Goal: Task Accomplishment & Management: Use online tool/utility

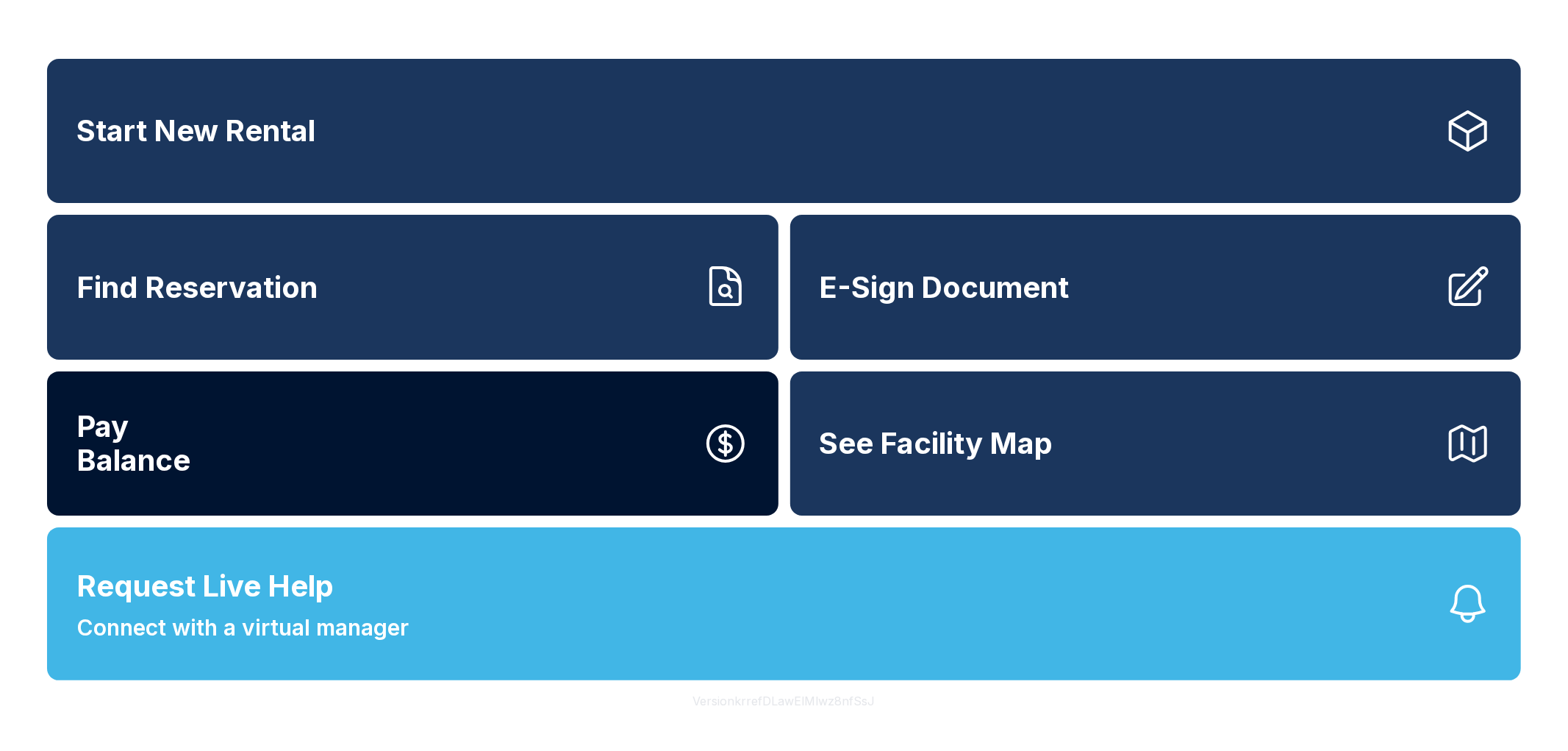
click at [493, 464] on button "Pay Balance" at bounding box center [413, 443] width 732 height 144
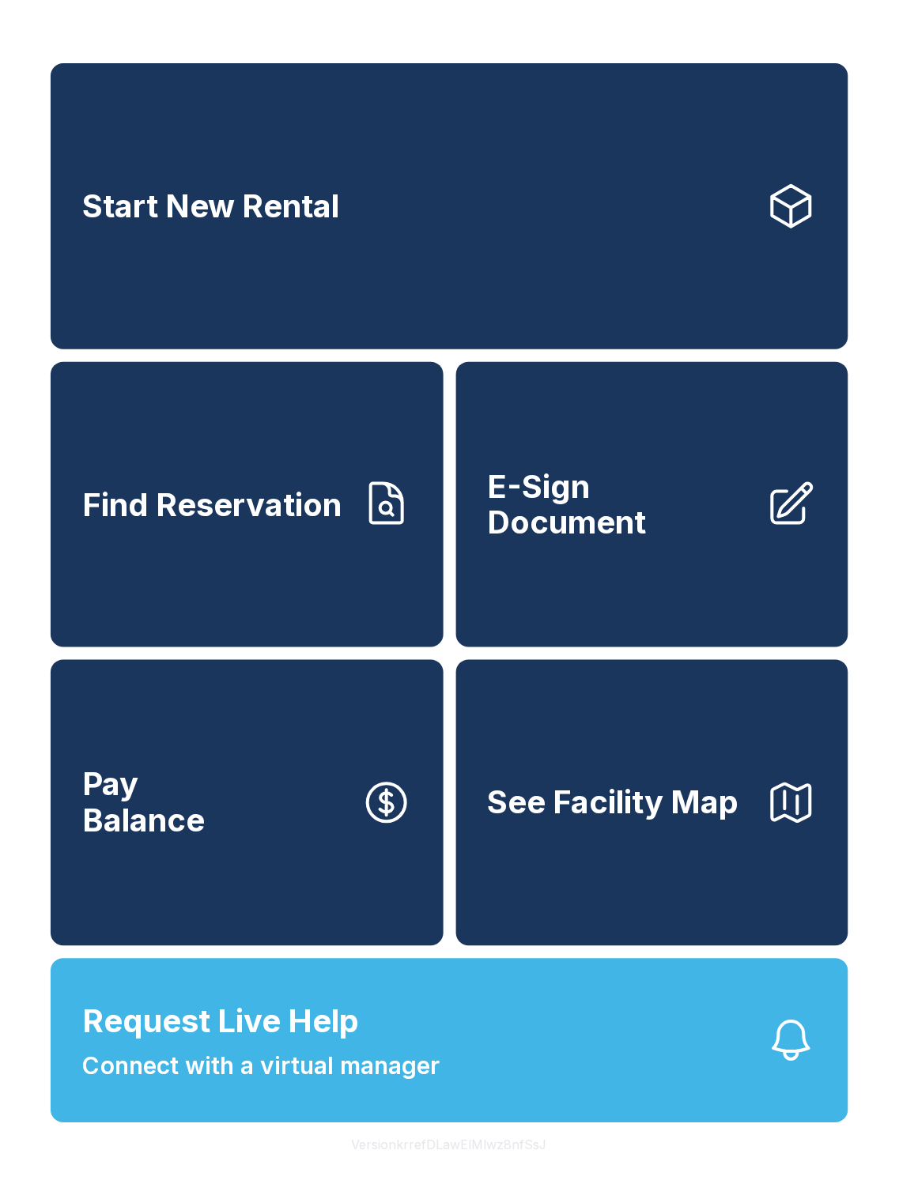
click at [238, 793] on button "Pay Balance" at bounding box center [247, 803] width 393 height 286
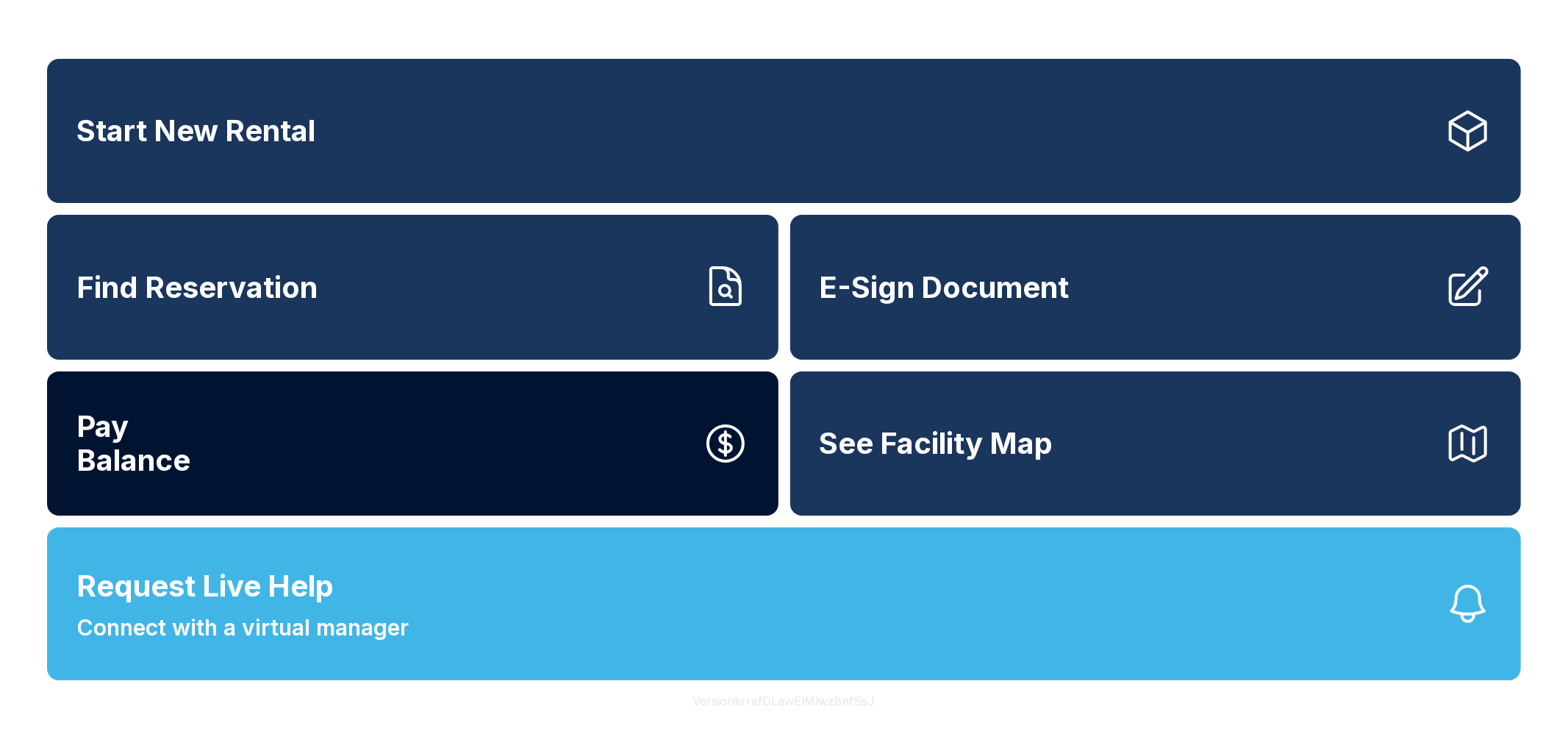
click at [629, 451] on button "Pay Balance" at bounding box center [413, 443] width 732 height 144
click at [607, 418] on button "Pay Balance" at bounding box center [413, 443] width 732 height 144
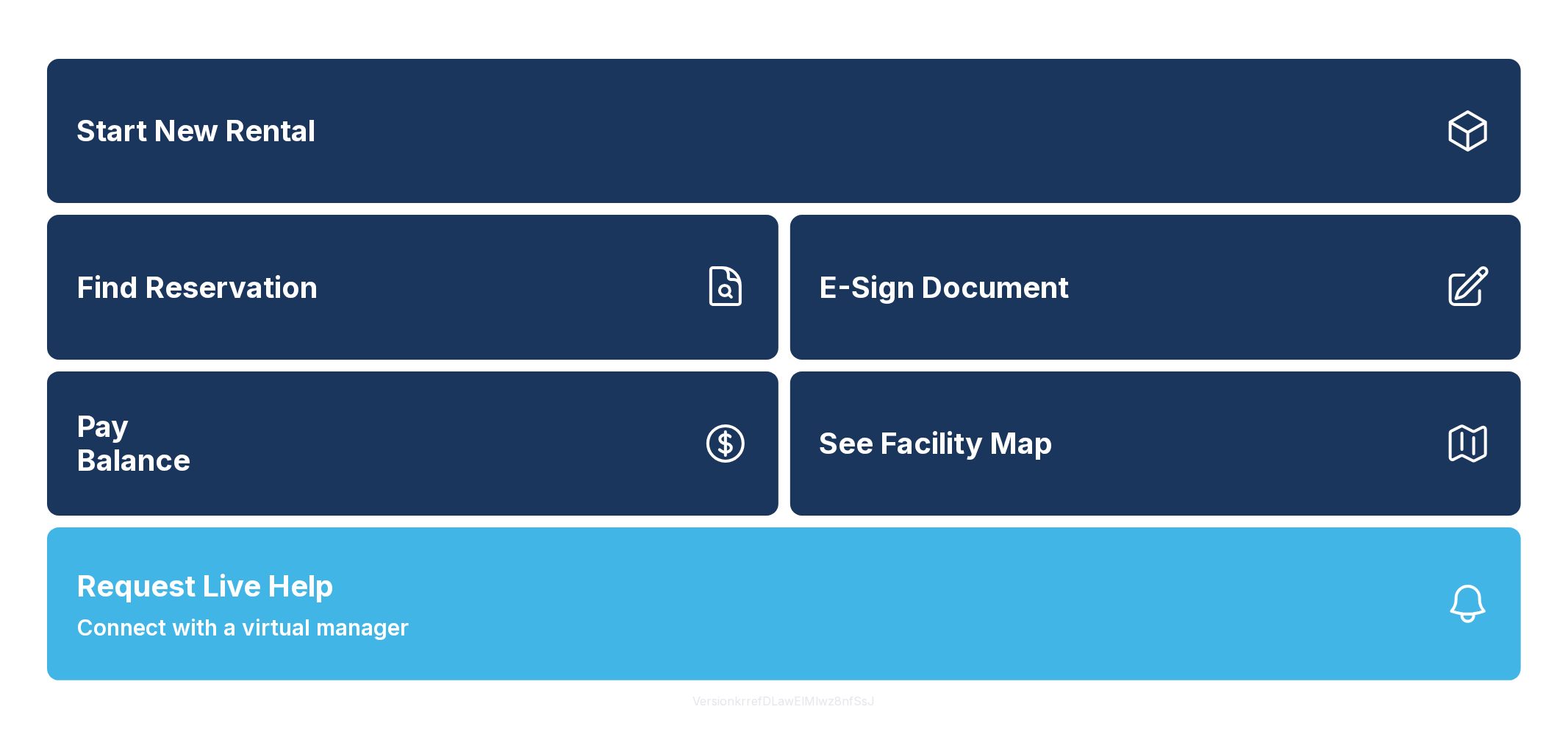
click at [832, 703] on button "Version krrefDLawElMlwz8nfSsJ" at bounding box center [784, 701] width 206 height 41
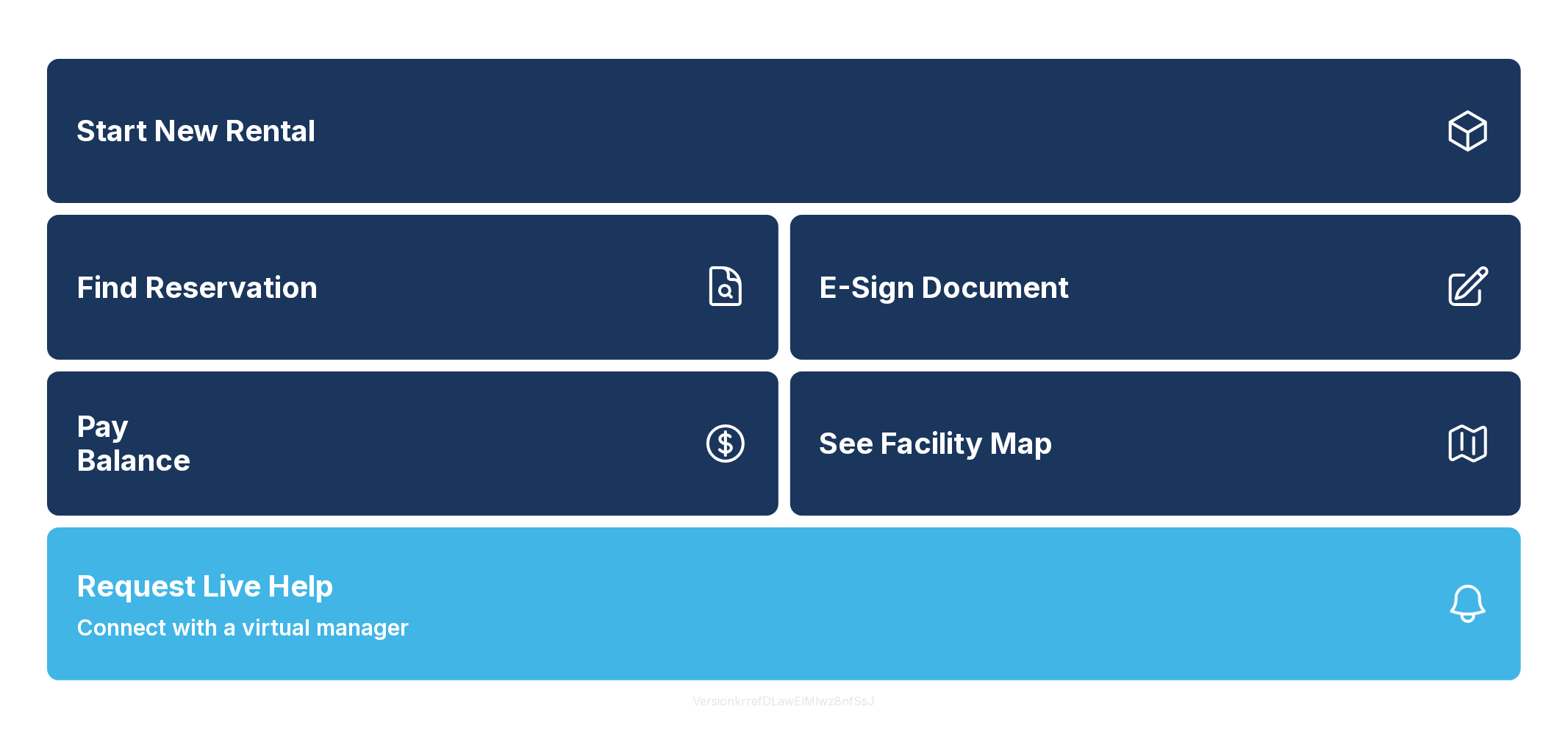
click at [832, 703] on button "Version krrefDLawElMlwz8nfSsJ" at bounding box center [784, 701] width 206 height 41
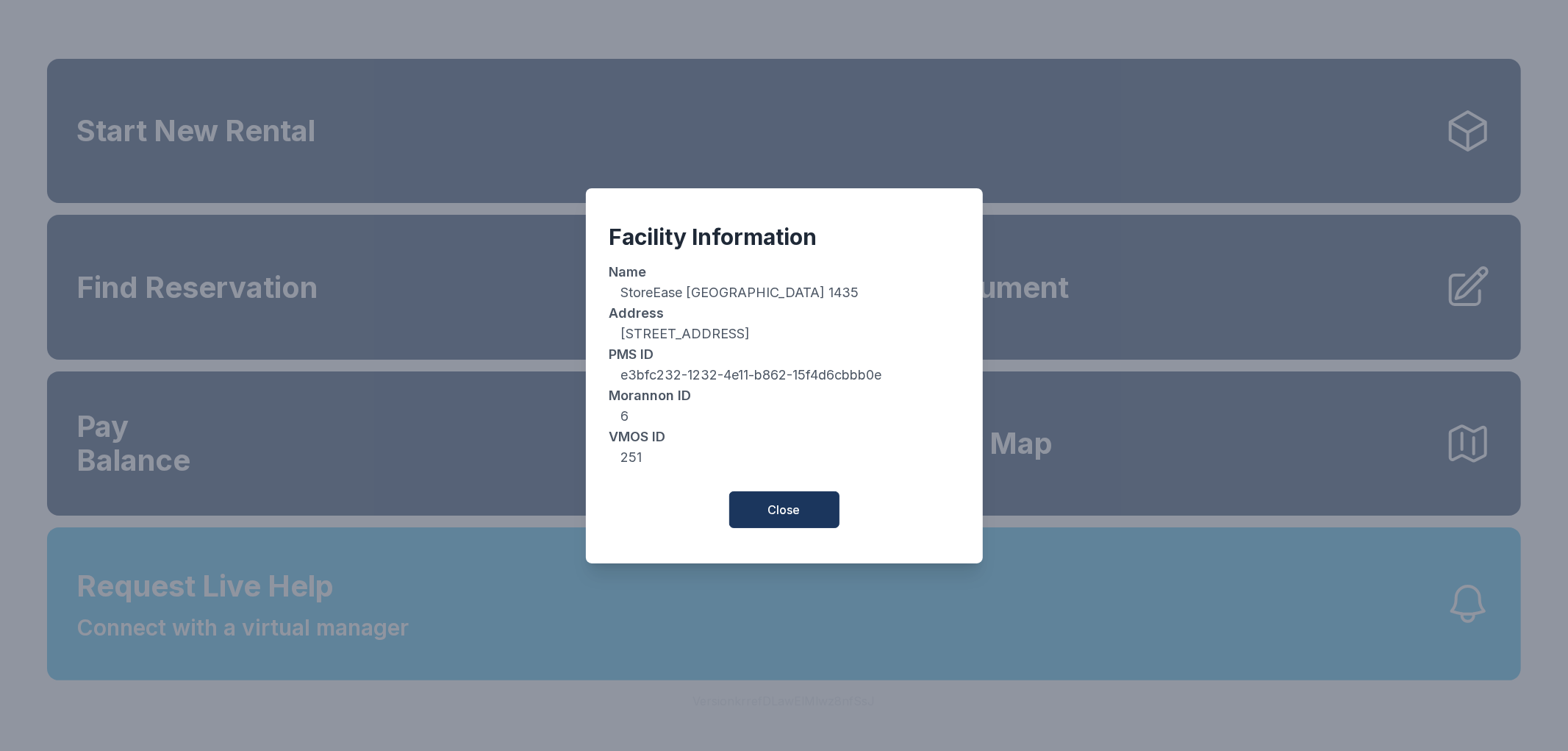
drag, startPoint x: 433, startPoint y: 448, endPoint x: 718, endPoint y: 461, distance: 285.3
click at [433, 448] on div "Facility Information Name StoreEase [GEOGRAPHIC_DATA] 1435 Address [STREET_ADDR…" at bounding box center [784, 375] width 1568 height 751
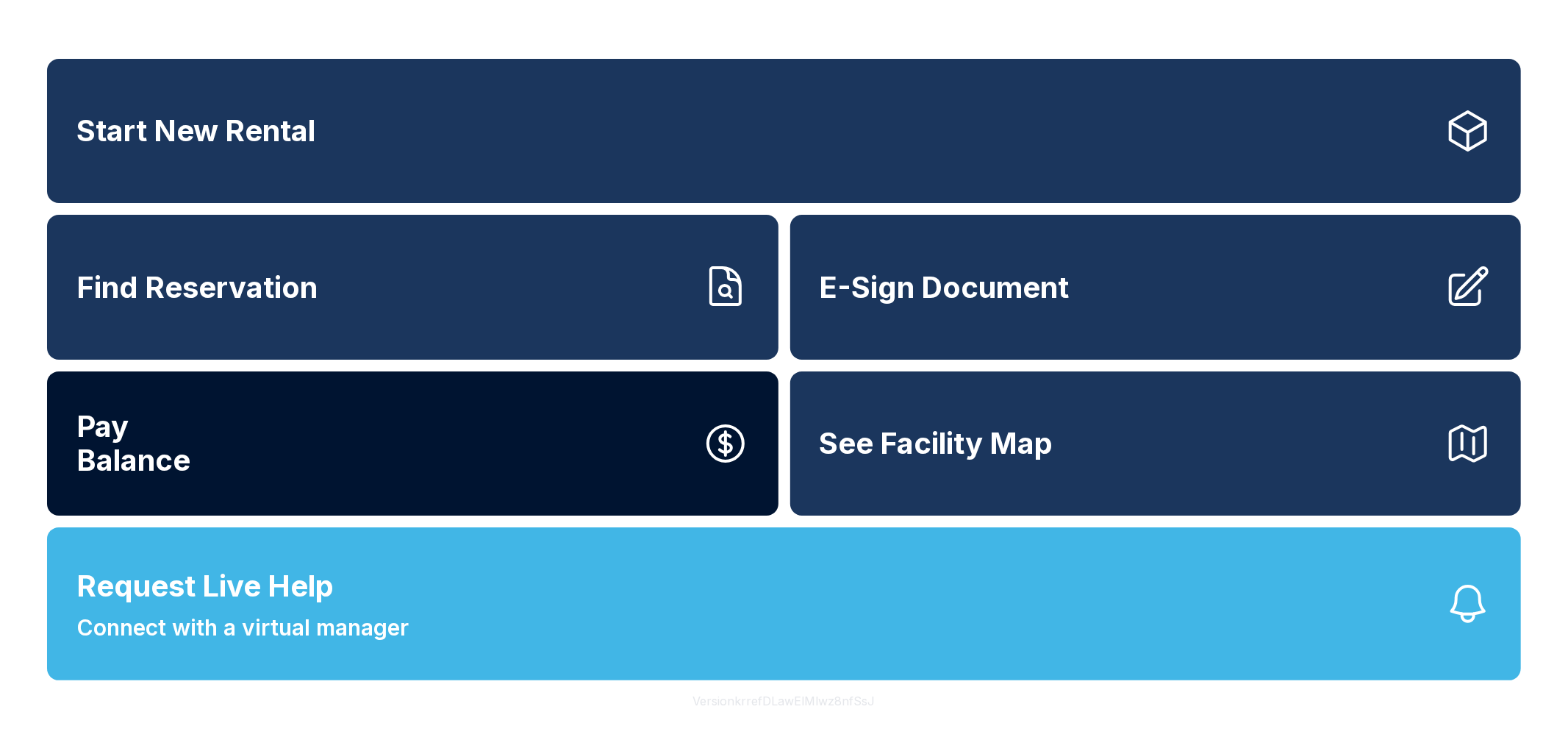
click at [364, 423] on button "Pay Balance" at bounding box center [413, 443] width 732 height 144
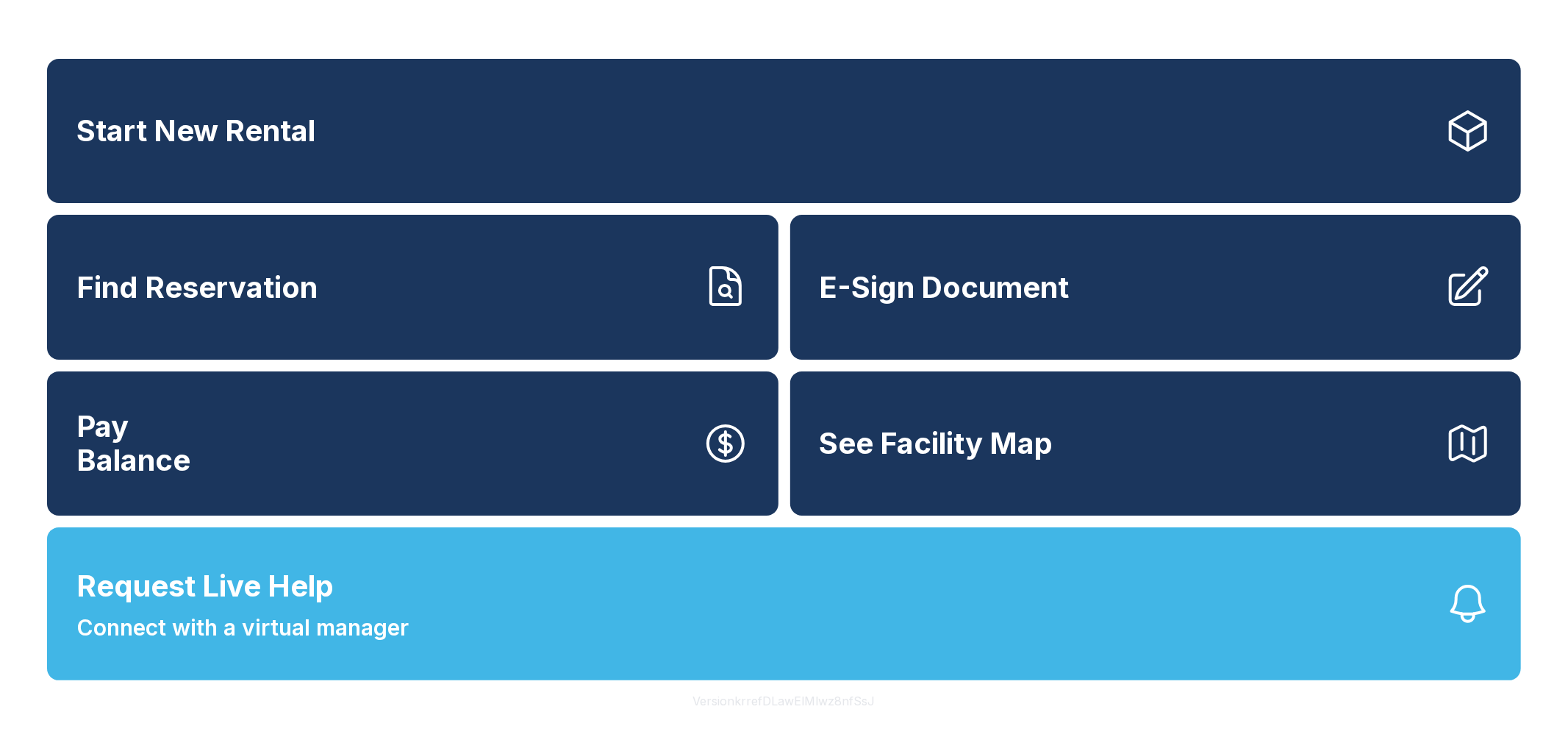
click at [838, 696] on button "Version krrefDLawElMlwz8nfSsJ" at bounding box center [784, 701] width 206 height 41
click at [840, 696] on button "Version krrefDLawElMlwz8nfSsJ" at bounding box center [784, 701] width 206 height 41
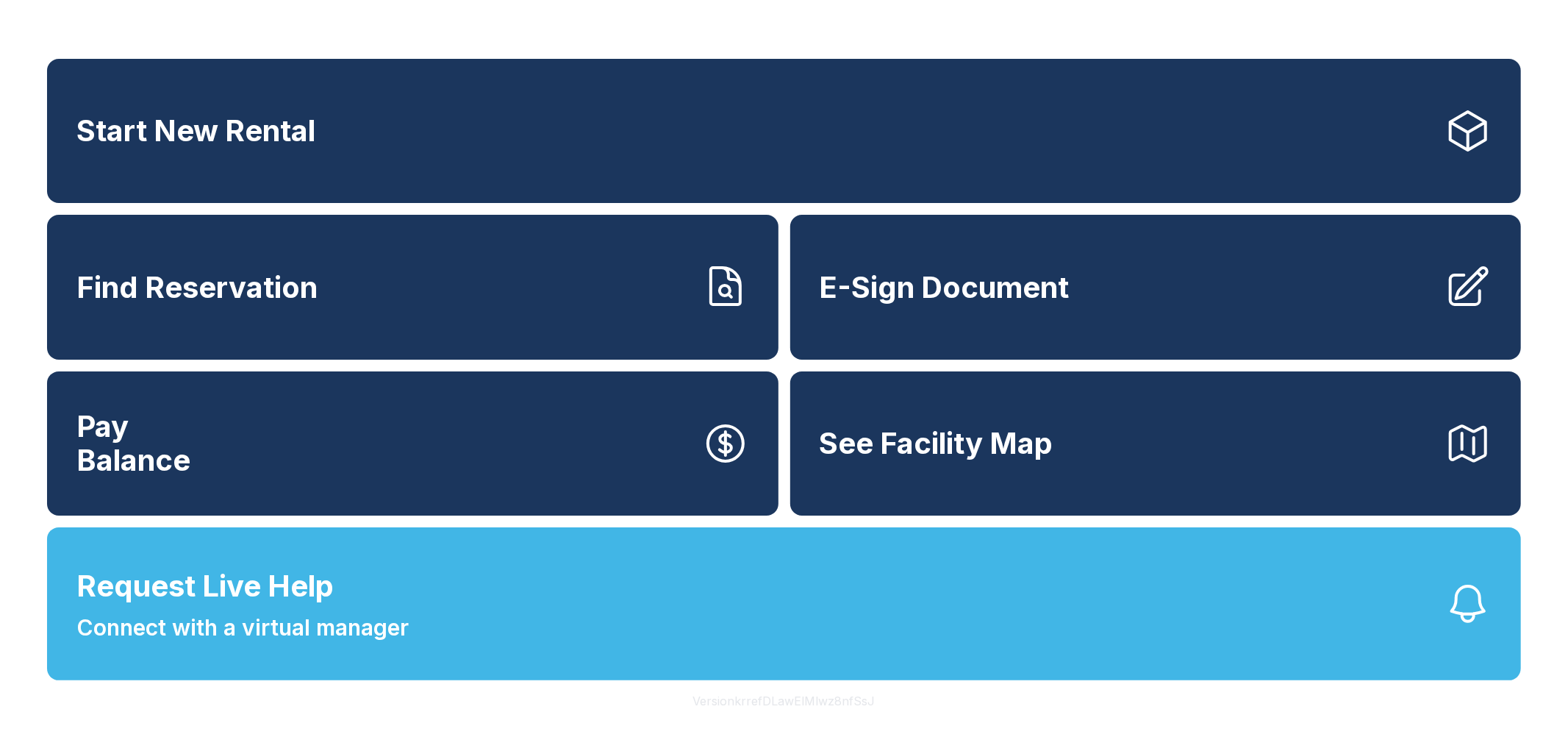
click at [840, 696] on button "Version krrefDLawElMlwz8nfSsJ" at bounding box center [784, 701] width 206 height 41
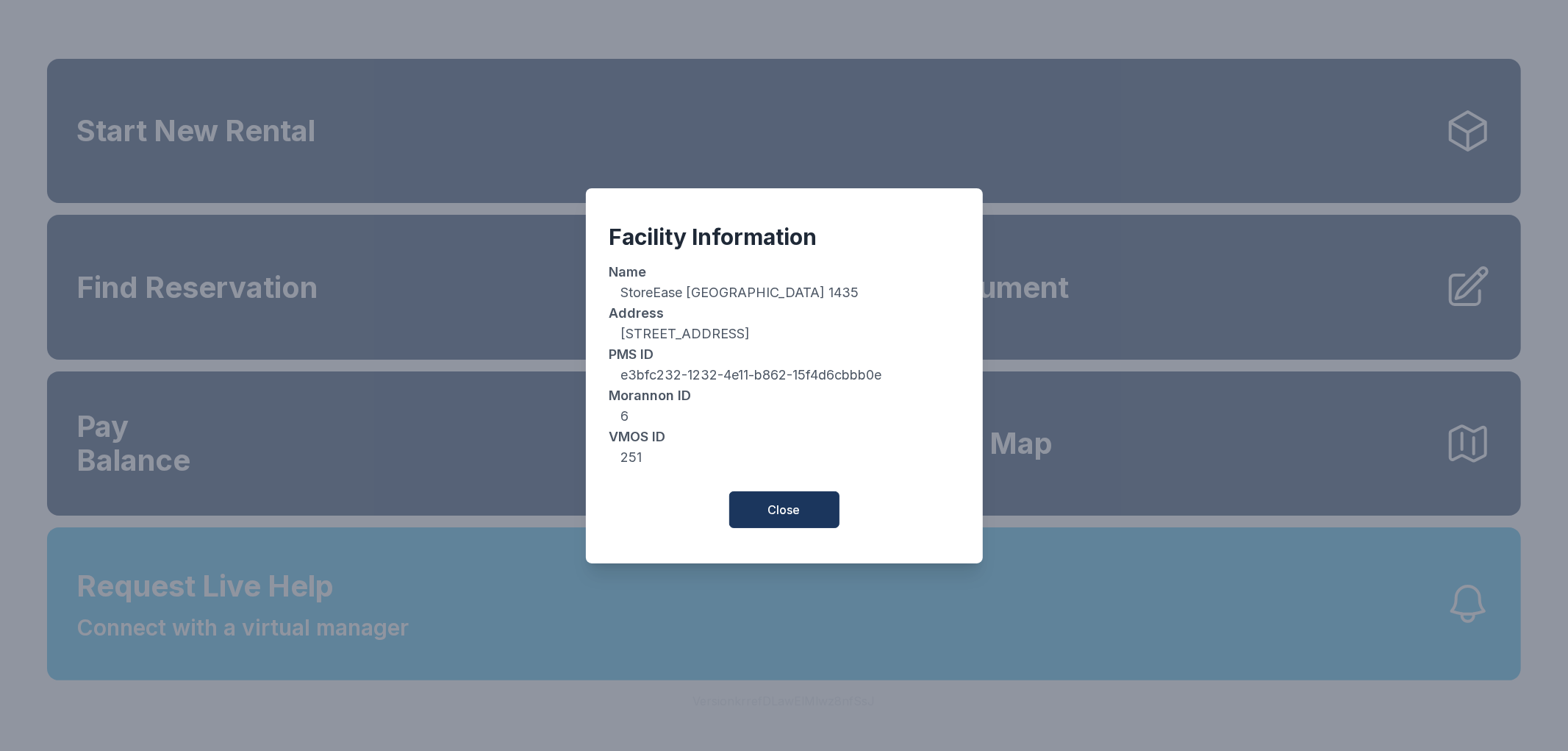
click at [461, 430] on div "Facility Information Name StoreEase [GEOGRAPHIC_DATA] 1435 Address [STREET_ADDR…" at bounding box center [784, 375] width 1568 height 751
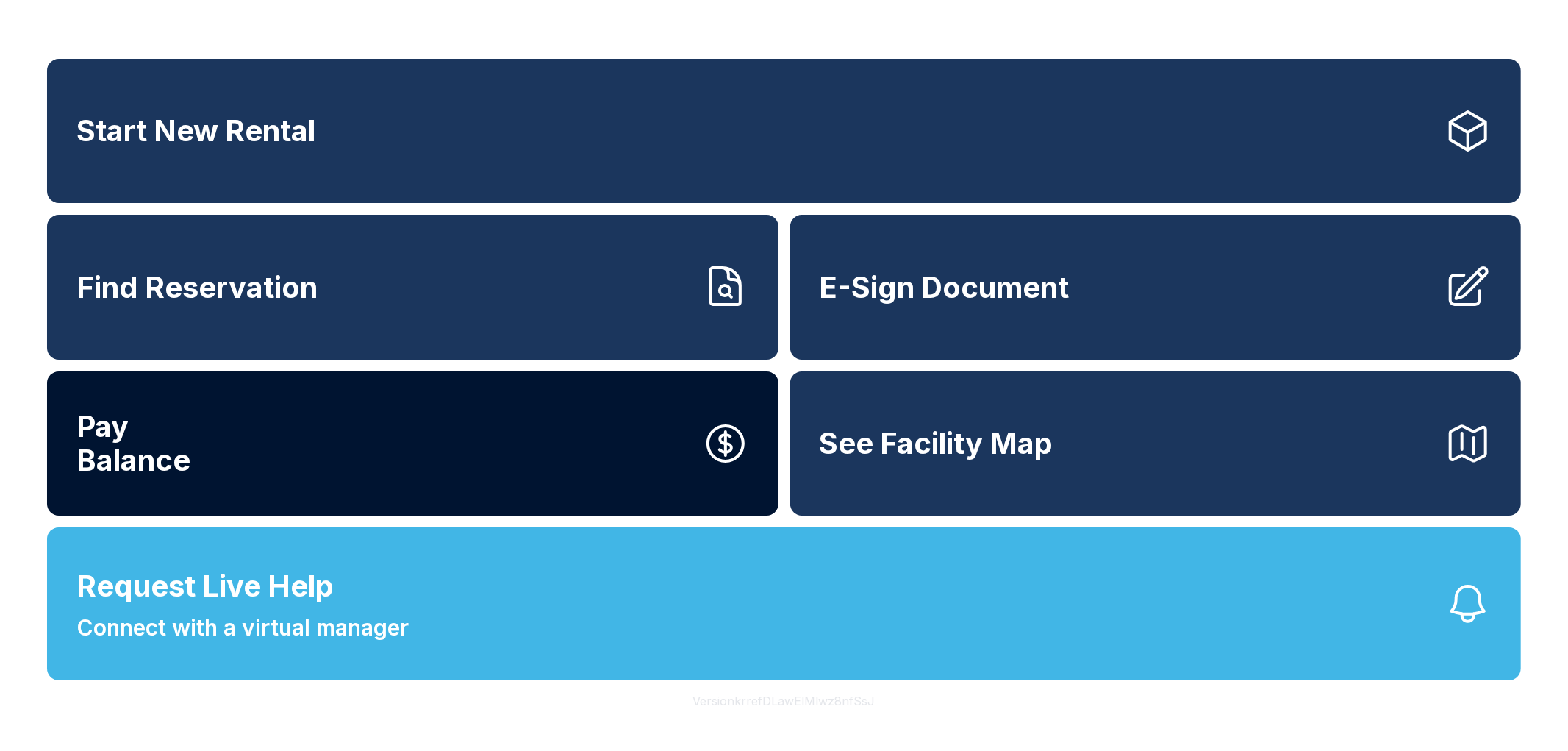
click at [432, 473] on button "Pay Balance" at bounding box center [413, 443] width 732 height 144
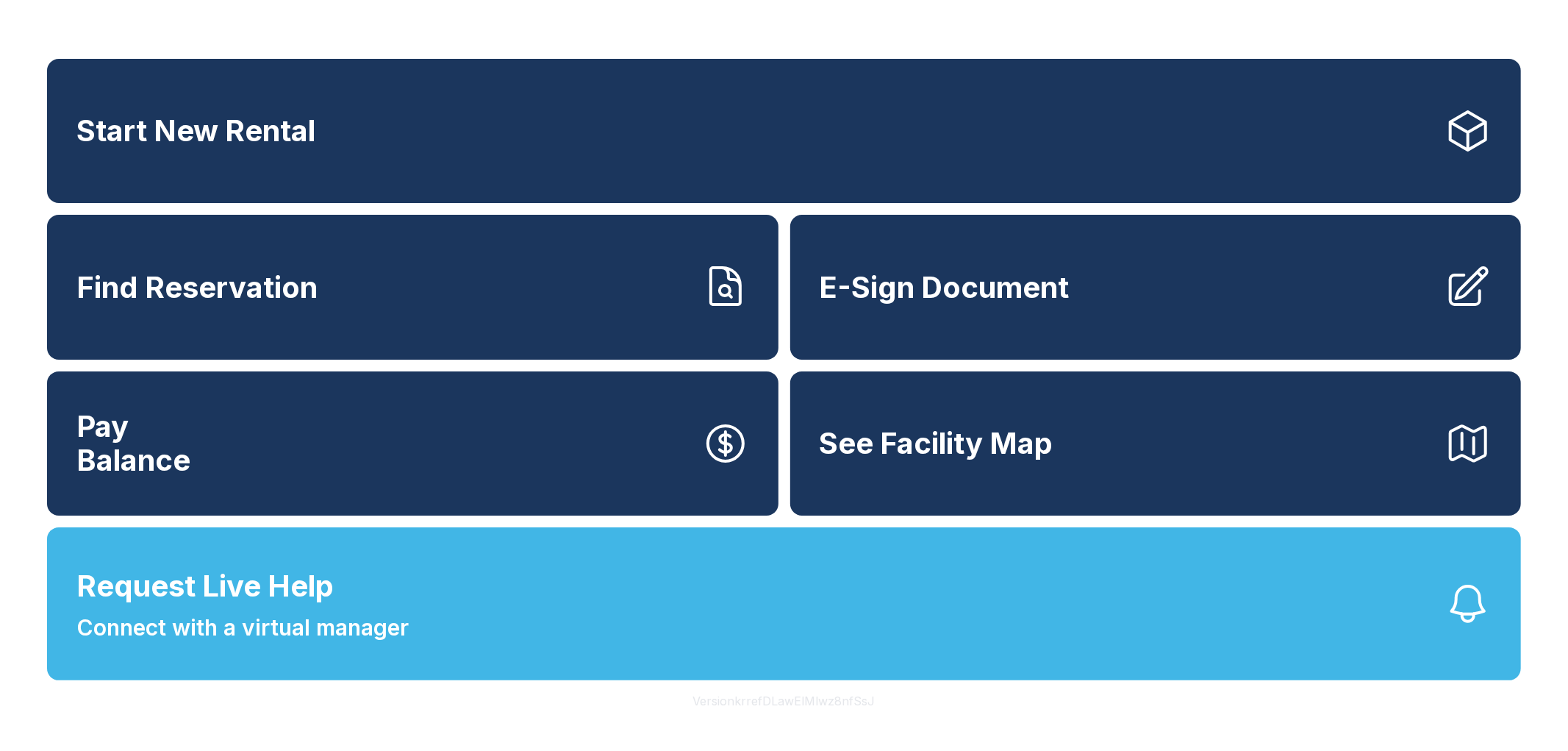
click at [833, 691] on button "Version krrefDLawElMlwz8nfSsJ" at bounding box center [784, 701] width 206 height 41
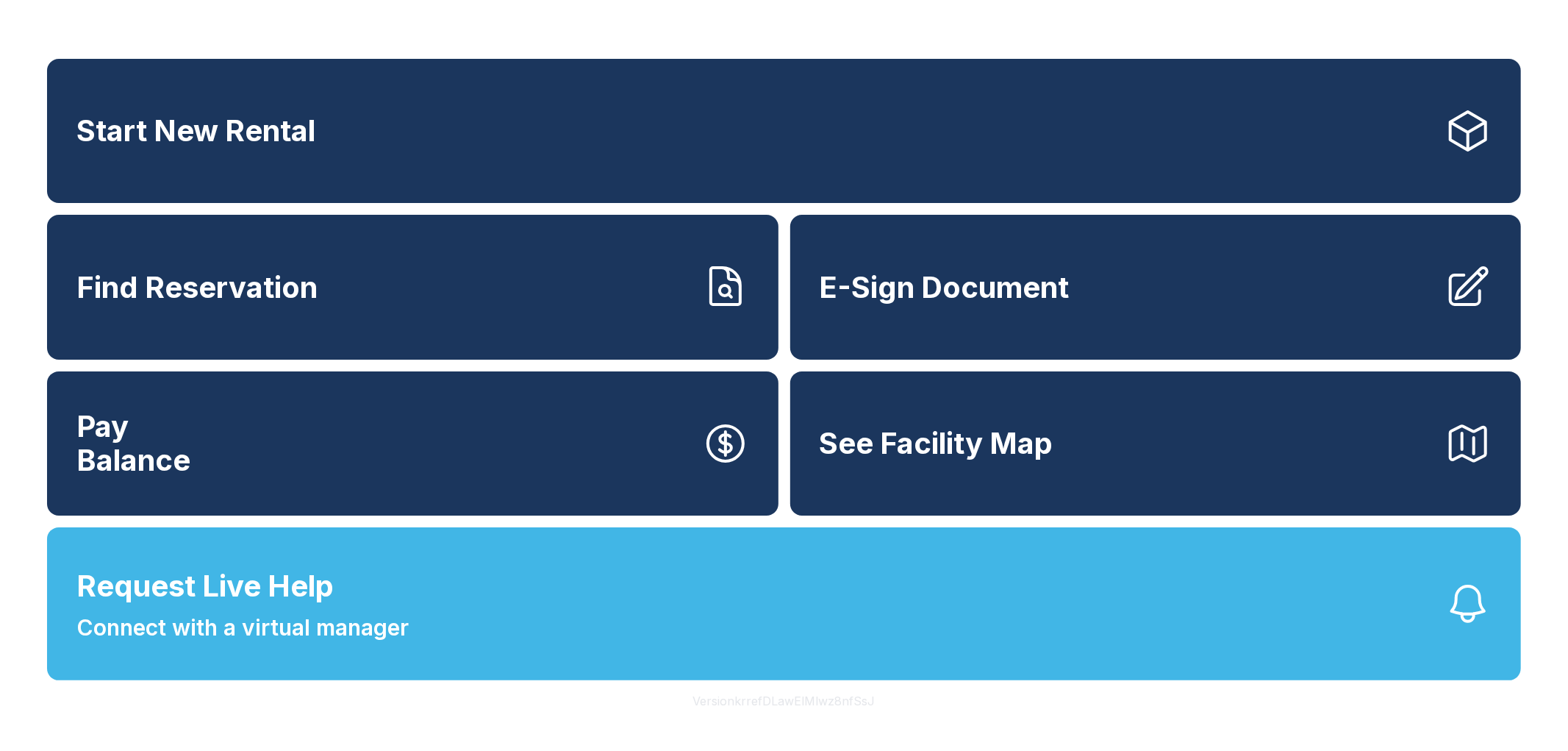
click at [833, 691] on button "Version krrefDLawElMlwz8nfSsJ" at bounding box center [784, 701] width 206 height 41
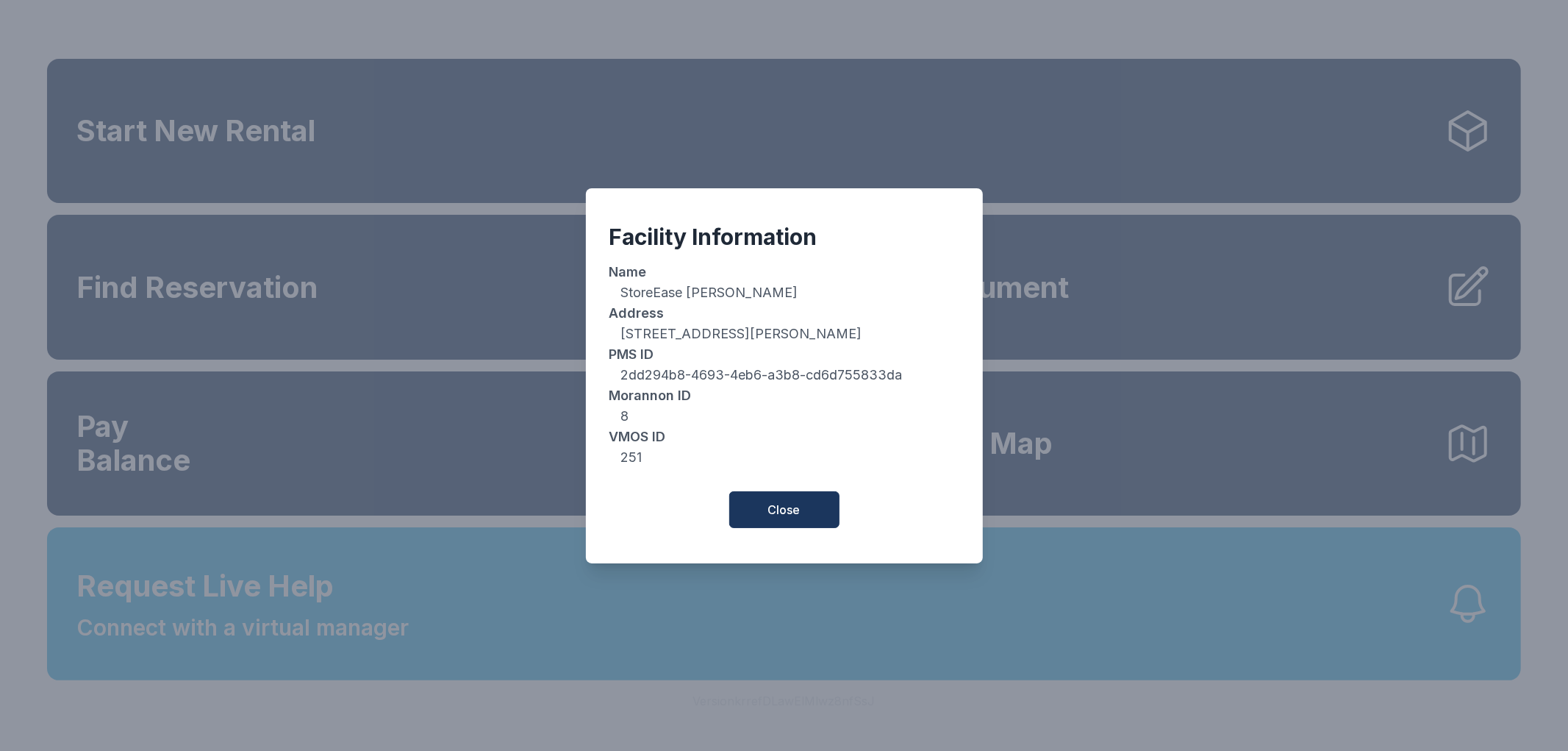
click at [1034, 114] on div "Facility Information Name StoreEase Deltona - Doyle Rd Address 1355 Doyle Road,…" at bounding box center [784, 375] width 1568 height 751
